Goal: Transaction & Acquisition: Purchase product/service

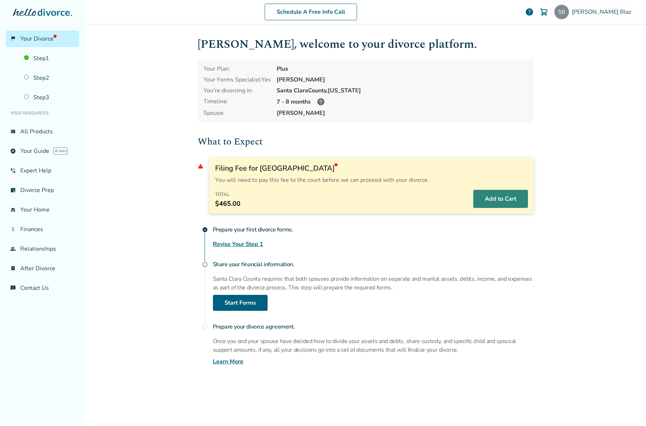
click at [488, 198] on button "Add to Cart" at bounding box center [500, 199] width 55 height 18
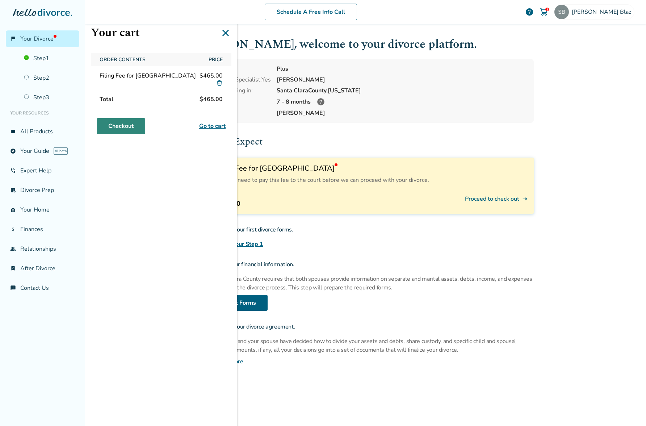
click at [120, 125] on link "Checkout" at bounding box center [121, 126] width 49 height 16
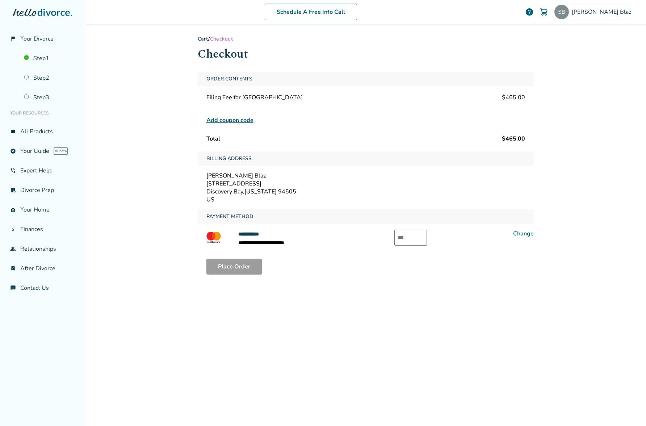
click at [405, 236] on input "text" at bounding box center [410, 238] width 33 height 16
type input "***"
click at [238, 262] on button "Place Order" at bounding box center [233, 267] width 55 height 16
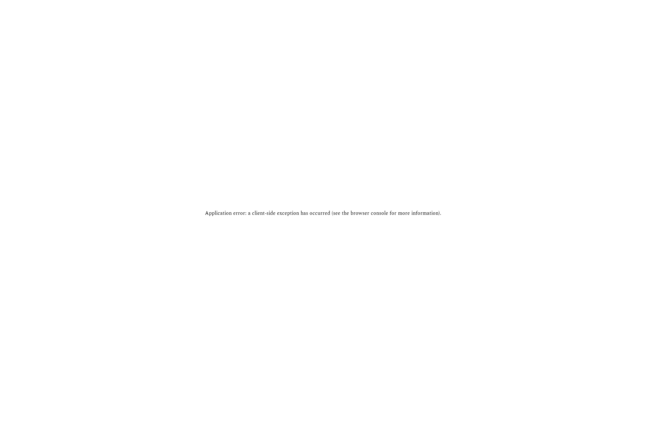
click at [577, 57] on div "Application error: a client-side exception has occurred (see the browser consol…" at bounding box center [323, 213] width 646 height 426
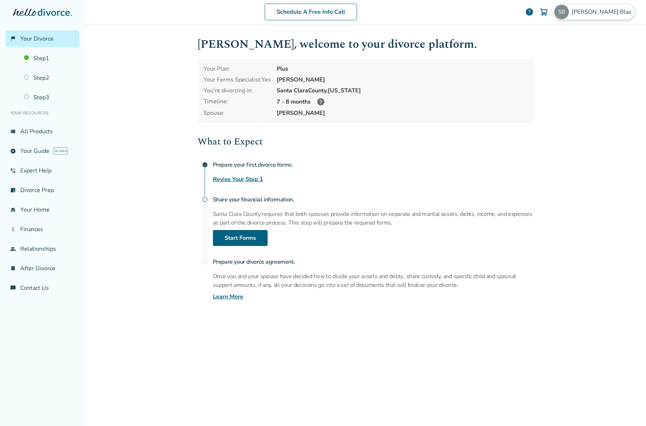
click at [569, 12] on img at bounding box center [562, 12] width 14 height 14
click at [556, 80] on link "Orders" at bounding box center [559, 87] width 18 height 14
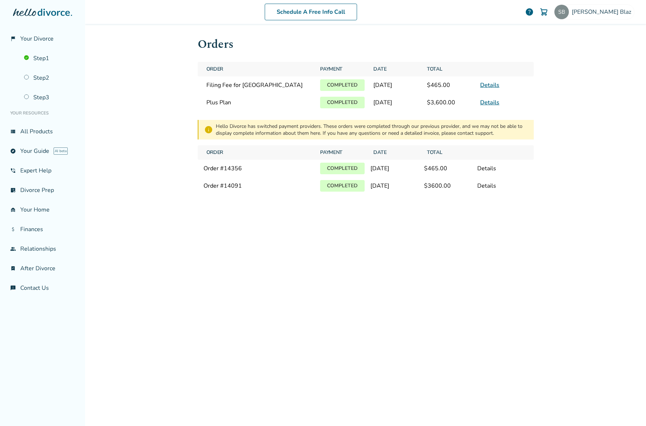
click at [488, 84] on link "Details" at bounding box center [489, 85] width 19 height 8
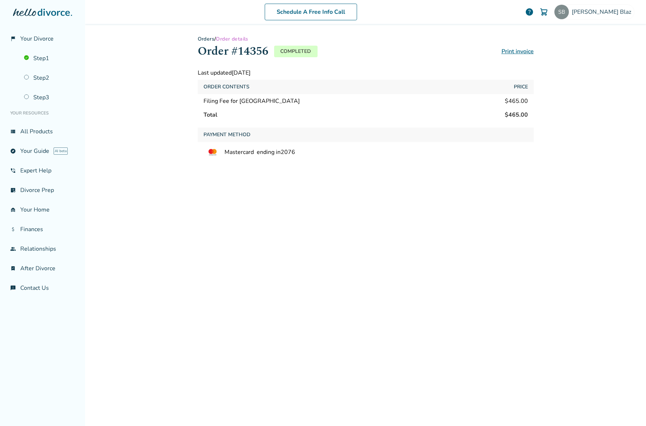
click at [509, 50] on link "Print invoice" at bounding box center [518, 51] width 32 height 8
click at [41, 14] on icon at bounding box center [54, 12] width 32 height 7
click at [591, 14] on span "[PERSON_NAME]" at bounding box center [603, 12] width 62 height 8
click at [556, 97] on link "Payments" at bounding box center [563, 104] width 26 height 14
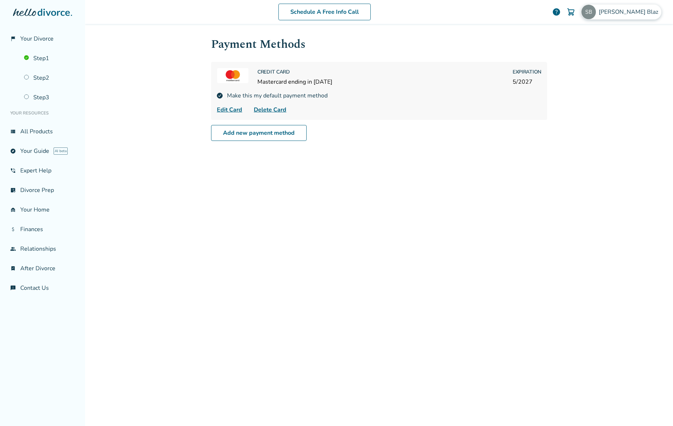
click at [621, 9] on span "[PERSON_NAME]" at bounding box center [630, 12] width 62 height 8
click at [573, 123] on button "Sign Out" at bounding box center [579, 128] width 28 height 11
